Goal: Communication & Community: Answer question/provide support

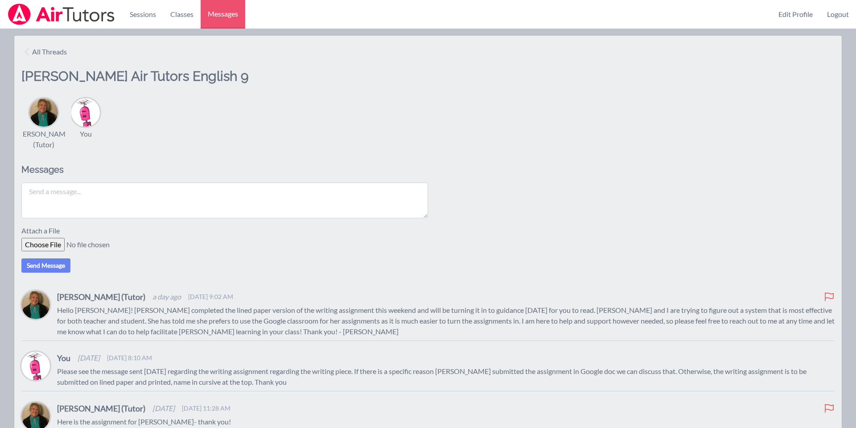
click at [73, 195] on textarea at bounding box center [224, 200] width 407 height 36
click at [50, 244] on div "Attach a File" at bounding box center [427, 238] width 813 height 26
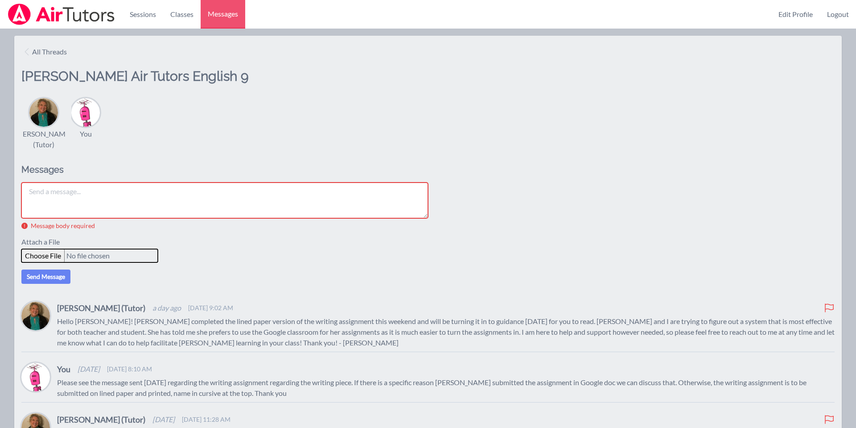
click at [56, 254] on input "file" at bounding box center [89, 255] width 136 height 13
click at [50, 254] on input "file" at bounding box center [89, 255] width 136 height 13
click at [45, 257] on input "file" at bounding box center [89, 255] width 136 height 13
type input "C:\fakepath\Values Circle.pdf"
click at [57, 252] on input "file" at bounding box center [89, 255] width 136 height 13
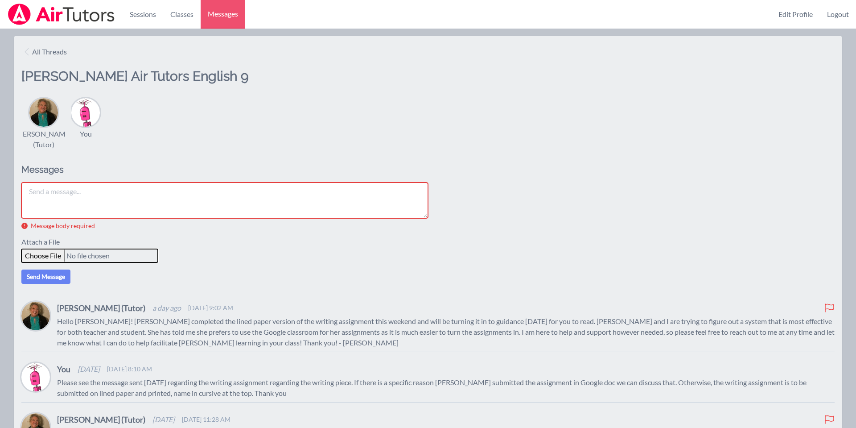
click at [49, 254] on input "file" at bounding box center [89, 255] width 136 height 13
click at [76, 195] on textarea at bounding box center [224, 200] width 407 height 36
click at [47, 252] on input "file" at bounding box center [89, 255] width 136 height 13
type input "C:\fakepath\Values Circle.pdf"
click at [55, 189] on textarea at bounding box center [224, 200] width 407 height 36
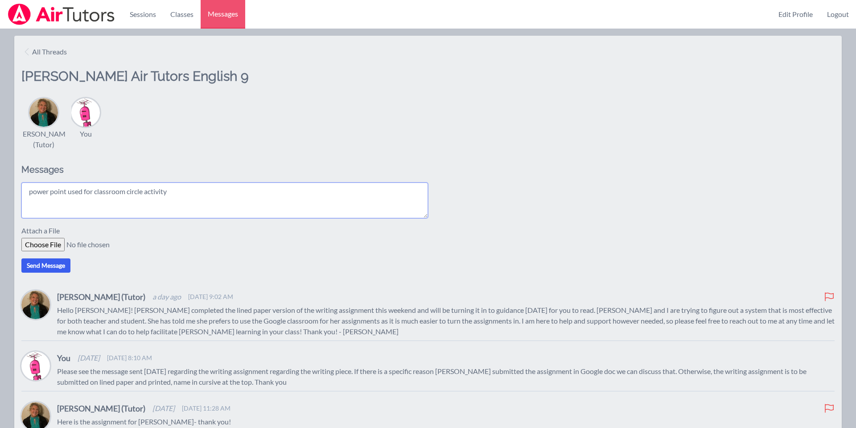
type textarea "power point used for classroom circle activity"
click at [55, 263] on button "Send Message" at bounding box center [45, 265] width 49 height 14
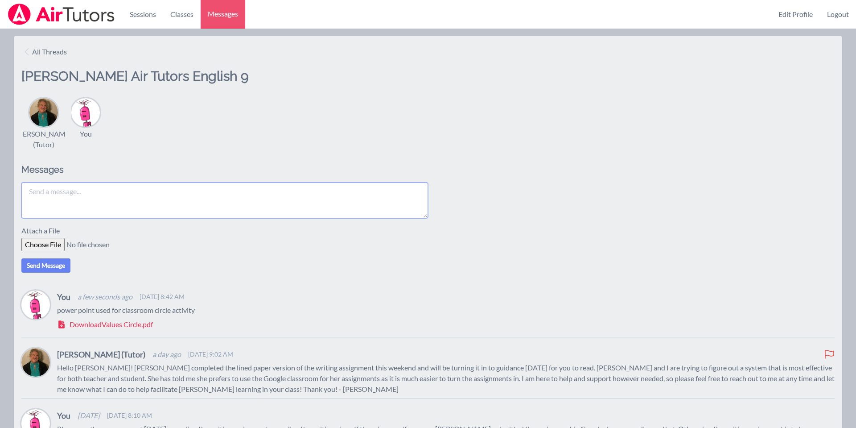
click at [38, 190] on textarea at bounding box center [224, 200] width 407 height 36
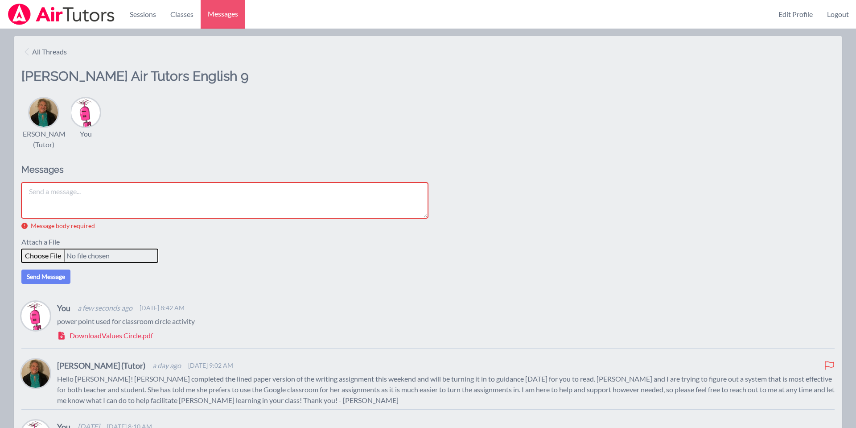
click at [50, 244] on div "Attach a File" at bounding box center [427, 249] width 813 height 26
click at [51, 255] on input "file" at bounding box center [89, 255] width 136 height 13
type input "C:\fakepath\Understanding Values.pdf"
click at [41, 198] on textarea at bounding box center [224, 200] width 407 height 36
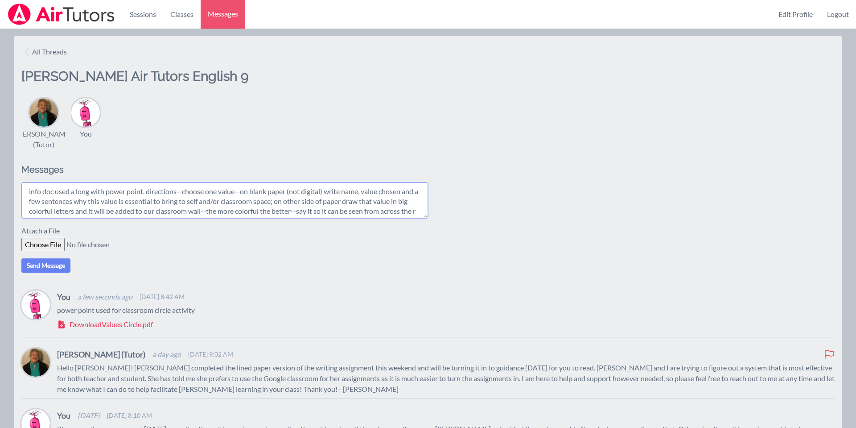
scroll to position [7, 0]
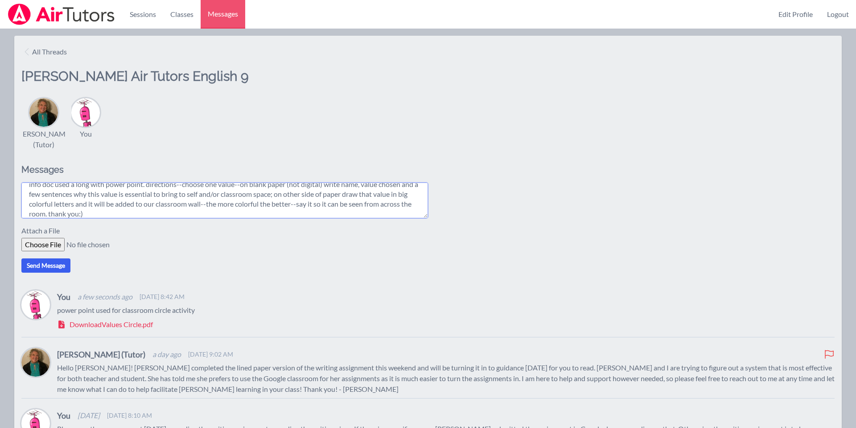
type textarea "info doc used a long with power point. directions--choose one value--on blank p…"
click at [52, 264] on button "Send Message" at bounding box center [45, 265] width 49 height 14
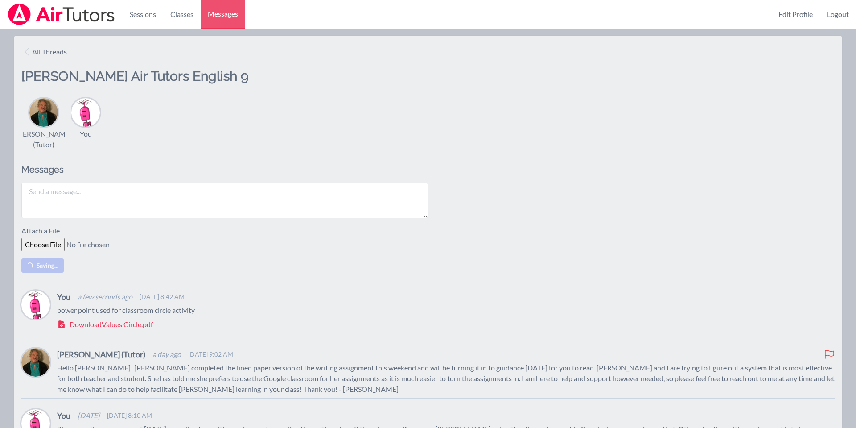
scroll to position [0, 0]
